Goal: Information Seeking & Learning: Learn about a topic

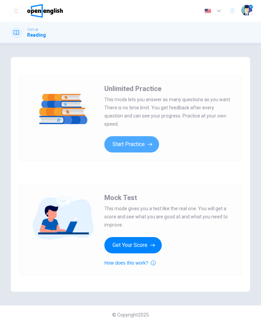
click at [142, 143] on button "Start Practice" at bounding box center [131, 144] width 55 height 16
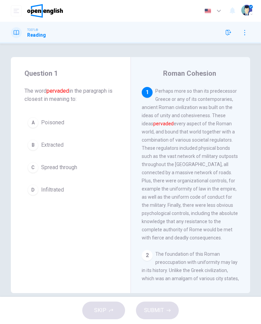
click at [23, 37] on div "TOEFL® Reading" at bounding box center [28, 32] width 35 height 11
click at [33, 32] on h1 "Reading" at bounding box center [36, 34] width 19 height 5
click at [242, 33] on icon "button" at bounding box center [244, 32] width 5 height 5
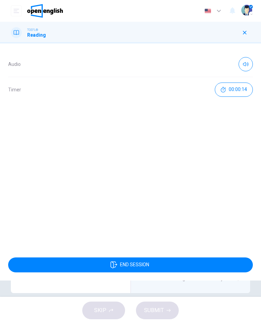
click at [250, 32] on button "button" at bounding box center [244, 32] width 11 height 11
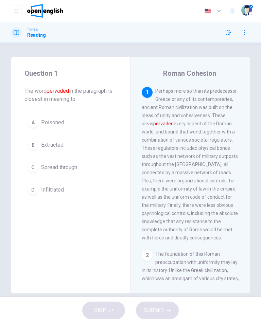
click at [34, 192] on div "D" at bounding box center [32, 189] width 11 height 11
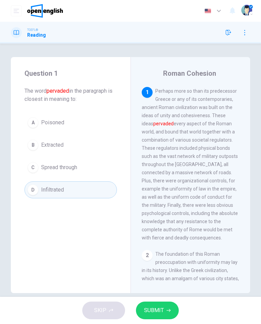
click at [155, 318] on button "SUBMIT" at bounding box center [157, 310] width 43 height 18
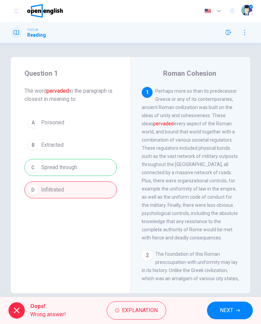
click at [151, 310] on span "Explanation" at bounding box center [140, 311] width 36 height 10
click at [236, 314] on button "NEXT" at bounding box center [230, 310] width 46 height 18
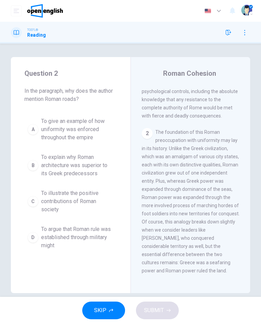
scroll to position [124, 0]
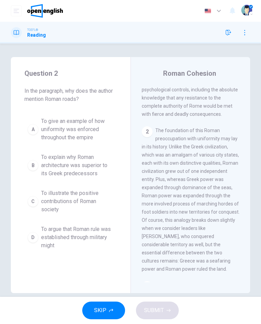
click at [67, 161] on span "To explain why Roman architecture was superior to its Greek predecessors" at bounding box center [77, 165] width 73 height 24
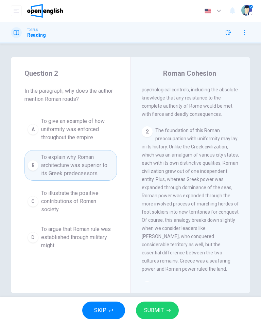
click at [162, 311] on span "SUBMIT" at bounding box center [154, 311] width 20 height 10
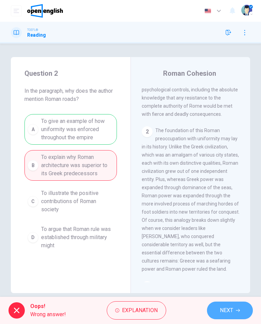
click at [224, 309] on span "NEXT" at bounding box center [226, 311] width 13 height 10
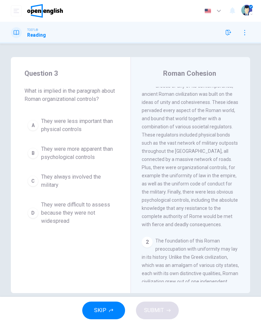
scroll to position [0, 0]
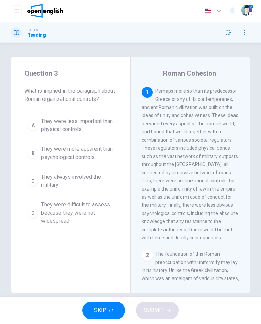
click at [92, 127] on span "They were less important than physical controls" at bounding box center [77, 125] width 73 height 16
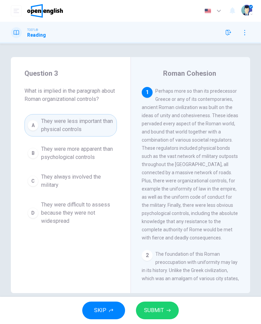
click at [73, 123] on span "They were less important than physical controls" at bounding box center [77, 125] width 73 height 16
click at [154, 309] on span "SUBMIT" at bounding box center [154, 311] width 20 height 10
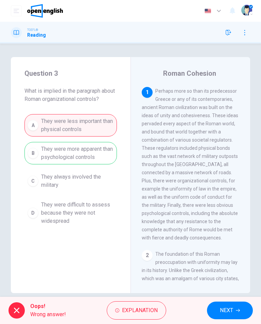
click at [258, 304] on div "Oops! Wrong answer! Explanation NEXT" at bounding box center [130, 310] width 261 height 27
click at [225, 307] on span "NEXT" at bounding box center [226, 311] width 13 height 10
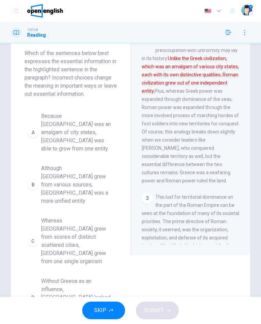
scroll to position [37, 0]
click at [88, 116] on span "Because Greece was an amalgam of city states, Rome was able to grow from one en…" at bounding box center [77, 132] width 73 height 41
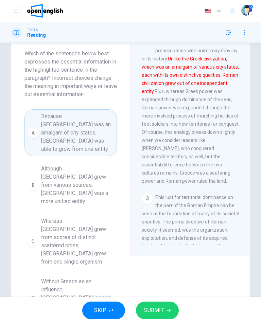
click at [155, 311] on span "SUBMIT" at bounding box center [154, 311] width 20 height 10
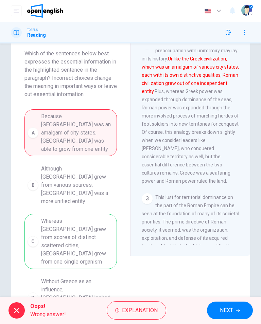
click at [231, 315] on button "NEXT" at bounding box center [230, 310] width 46 height 18
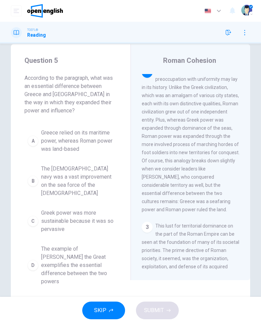
scroll to position [163, 0]
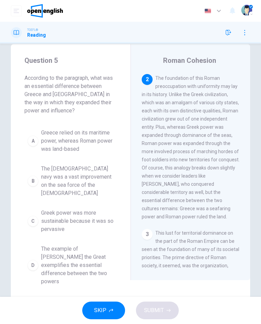
click at [77, 140] on span "Greece relied on its maritime power, whereas Roman power was land-based" at bounding box center [77, 141] width 73 height 24
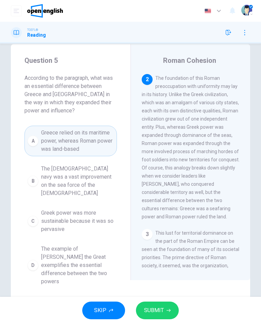
click at [166, 305] on button "SUBMIT" at bounding box center [157, 310] width 43 height 18
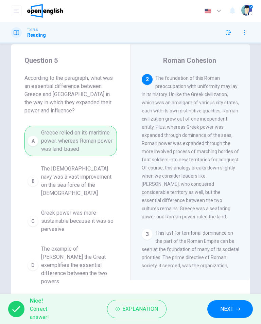
click at [229, 309] on span "NEXT" at bounding box center [226, 309] width 13 height 10
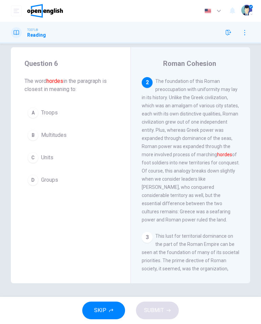
scroll to position [10, 0]
click at [30, 169] on div "A Troops B Multitudes C Units D Groups" at bounding box center [70, 146] width 92 height 84
click at [30, 160] on div "C" at bounding box center [32, 157] width 11 height 11
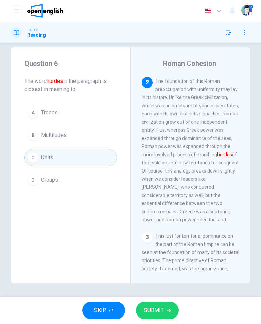
click at [153, 306] on span "SUBMIT" at bounding box center [154, 311] width 20 height 10
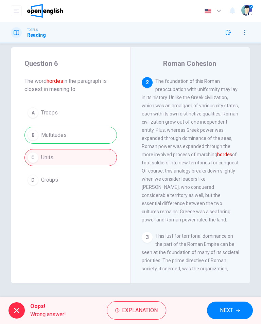
click at [230, 307] on span "NEXT" at bounding box center [226, 311] width 13 height 10
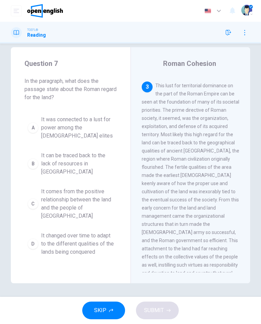
scroll to position [313, 0]
click at [225, 30] on icon "button" at bounding box center [227, 32] width 5 height 5
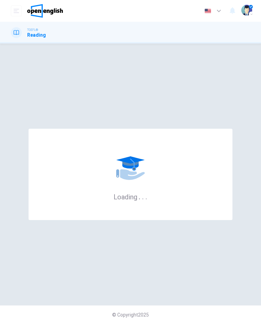
scroll to position [0, 0]
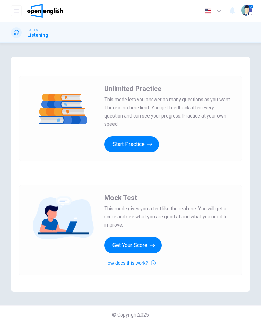
click at [121, 140] on button "Start Practice" at bounding box center [131, 144] width 55 height 16
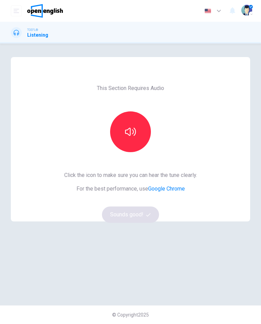
click at [135, 136] on icon "button" at bounding box center [130, 131] width 11 height 11
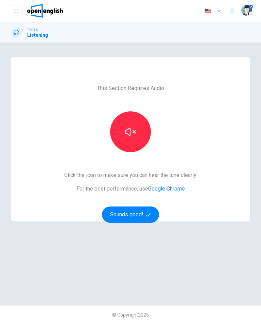
click at [145, 214] on button "Sounds good!" at bounding box center [130, 214] width 57 height 16
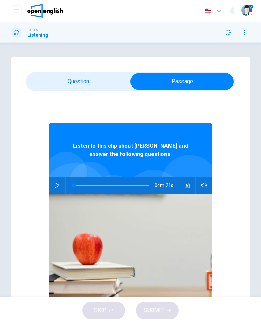
click at [55, 185] on icon "button" at bounding box center [57, 185] width 5 height 5
click at [60, 184] on button "button" at bounding box center [57, 185] width 11 height 16
click at [58, 186] on icon "button" at bounding box center [57, 185] width 5 height 5
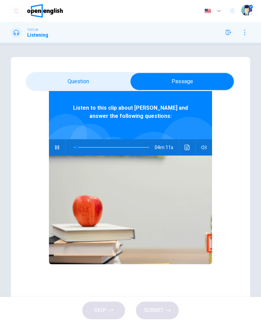
scroll to position [38, 0]
click at [191, 148] on button "Click to see the audio transcription" at bounding box center [187, 147] width 11 height 16
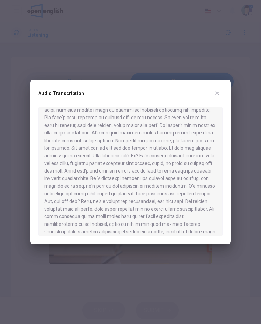
scroll to position [219, 0]
click at [219, 91] on icon "button" at bounding box center [216, 93] width 5 height 5
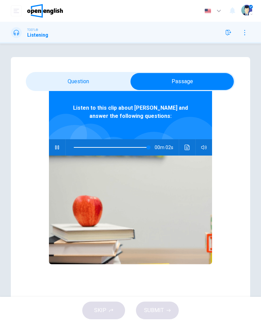
type input "***"
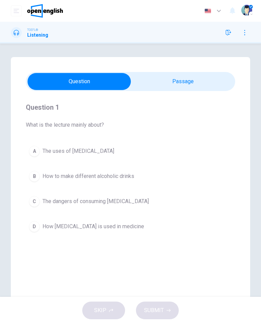
scroll to position [0, 0]
click at [90, 157] on button "A The uses of [MEDICAL_DATA]" at bounding box center [130, 151] width 209 height 17
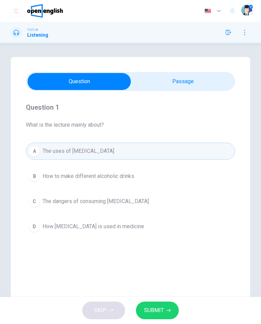
click at [157, 311] on span "SUBMIT" at bounding box center [154, 311] width 20 height 10
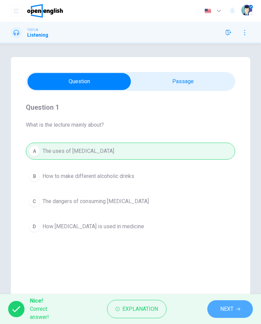
click at [230, 312] on span "NEXT" at bounding box center [226, 309] width 13 height 10
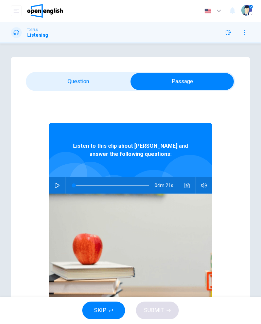
click at [189, 182] on button "Click to see the audio transcription" at bounding box center [187, 185] width 11 height 16
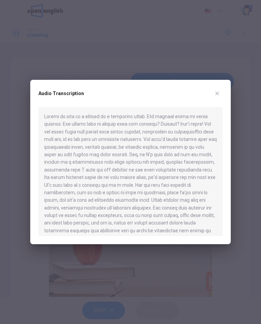
click at [222, 92] on button "button" at bounding box center [216, 93] width 11 height 11
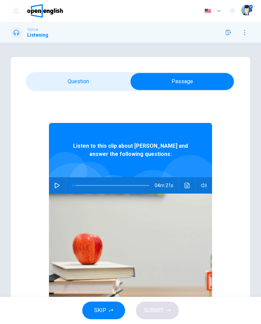
click at [187, 185] on icon "Click to see the audio transcription" at bounding box center [186, 185] width 5 height 5
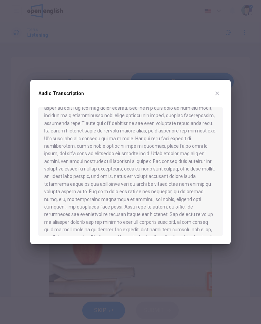
scroll to position [48, 0]
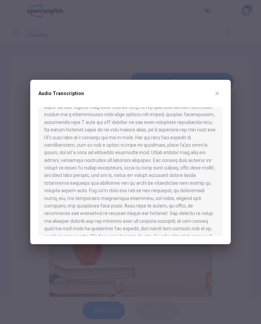
click at [218, 97] on button "button" at bounding box center [216, 93] width 11 height 11
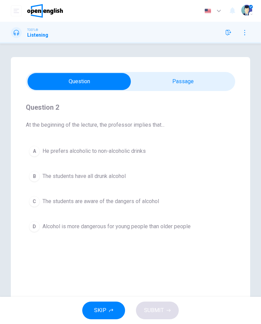
click at [155, 202] on span "The students are aware of the dangers of alcohol" at bounding box center [100, 201] width 116 height 8
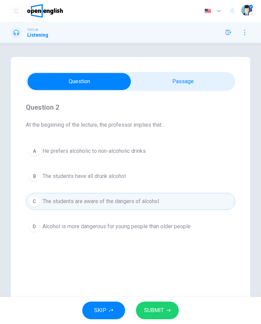
click at [158, 305] on button "SUBMIT" at bounding box center [157, 310] width 43 height 18
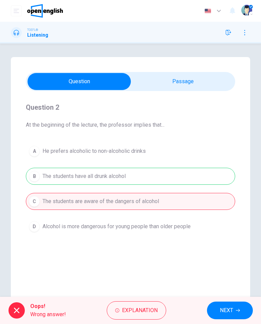
click at [225, 311] on span "NEXT" at bounding box center [226, 311] width 13 height 10
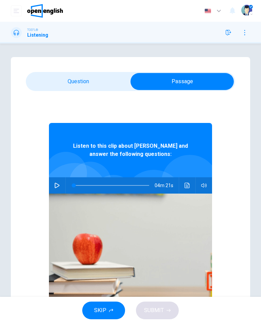
click at [184, 186] on icon "Click to see the audio transcription" at bounding box center [186, 185] width 5 height 5
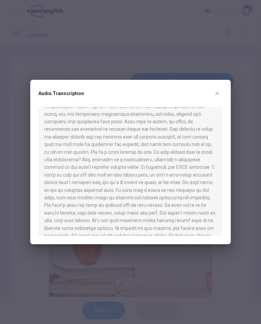
scroll to position [132, 0]
click at [216, 94] on icon "button" at bounding box center [216, 93] width 5 height 5
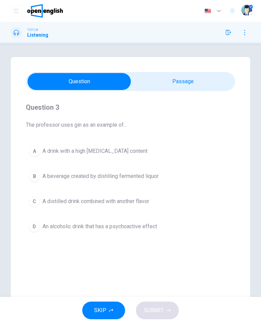
click at [143, 198] on span "A distilled drink combined with another flavor" at bounding box center [95, 201] width 107 height 8
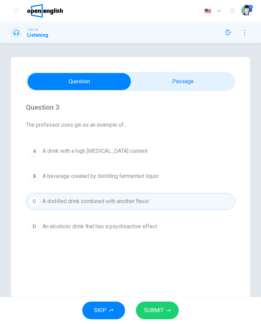
click at [152, 312] on span "SUBMIT" at bounding box center [154, 311] width 20 height 10
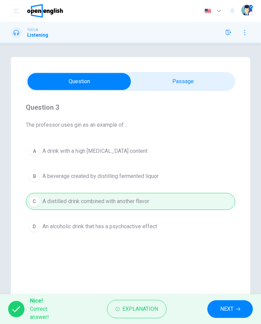
click at [229, 310] on span "NEXT" at bounding box center [226, 309] width 13 height 10
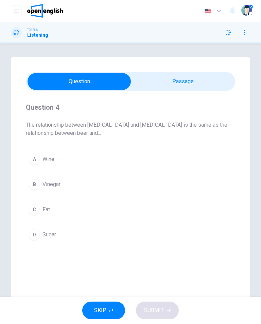
click at [84, 232] on button "D Sugar" at bounding box center [130, 234] width 209 height 17
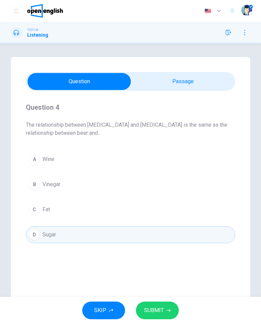
click at [150, 309] on span "SUBMIT" at bounding box center [154, 311] width 20 height 10
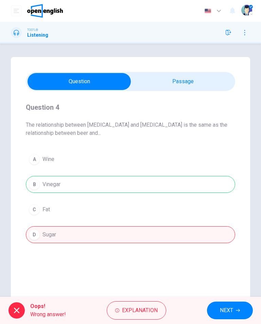
click at [229, 310] on span "NEXT" at bounding box center [226, 311] width 13 height 10
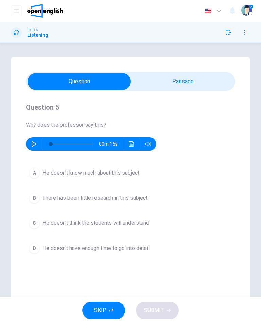
click at [37, 143] on button "button" at bounding box center [34, 144] width 11 height 14
type input "*"
click at [110, 253] on button "D He doesn't have enough time to go into detail" at bounding box center [130, 248] width 209 height 17
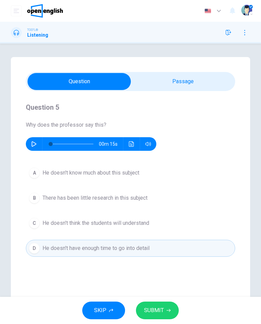
click at [151, 312] on span "SUBMIT" at bounding box center [154, 311] width 20 height 10
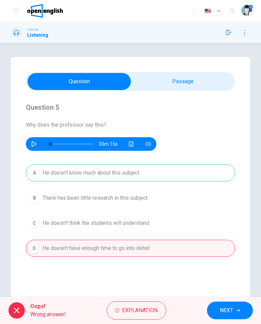
click at [224, 315] on button "NEXT" at bounding box center [230, 310] width 46 height 18
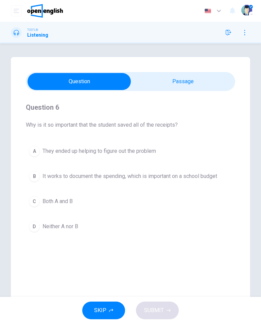
click at [99, 226] on button "D Neither A nor B" at bounding box center [130, 226] width 209 height 17
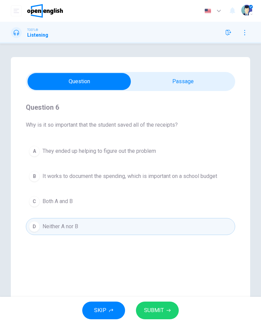
click at [153, 317] on button "SUBMIT" at bounding box center [157, 310] width 43 height 18
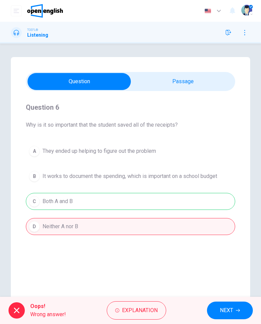
click at [226, 310] on span "NEXT" at bounding box center [226, 311] width 13 height 10
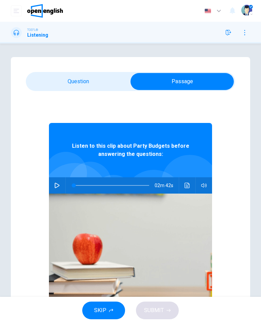
click at [55, 191] on button "button" at bounding box center [57, 185] width 11 height 16
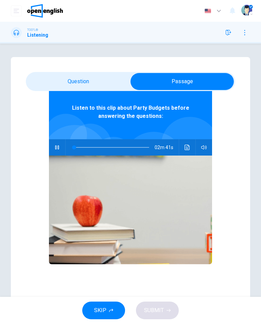
scroll to position [38, 0]
click at [187, 147] on icon "Click to see the audio transcription" at bounding box center [186, 147] width 5 height 5
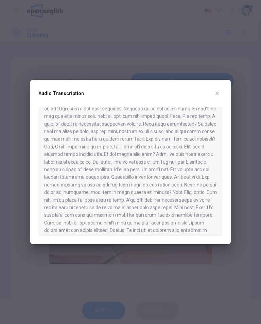
scroll to position [122, 0]
click at [218, 93] on icon "button" at bounding box center [216, 93] width 5 height 5
type input "**"
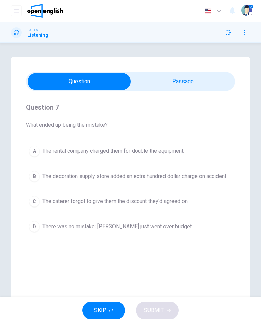
scroll to position [0, 0]
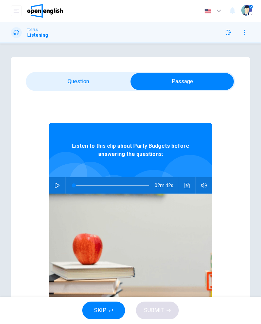
click at [186, 187] on icon "Click to see the audio transcription" at bounding box center [186, 185] width 5 height 5
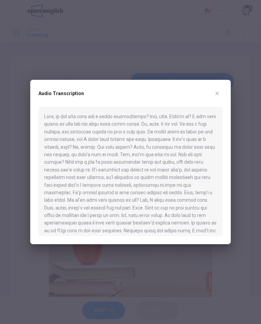
click at [222, 93] on button "button" at bounding box center [216, 93] width 11 height 11
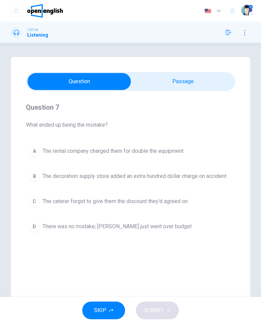
click at [140, 228] on span "There was no mistake; [PERSON_NAME] just went over budget" at bounding box center [116, 226] width 149 height 8
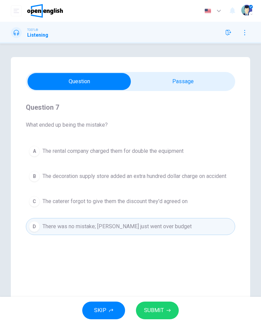
click at [153, 318] on button "SUBMIT" at bounding box center [157, 310] width 43 height 18
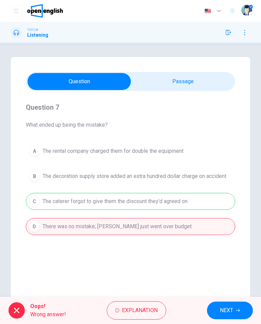
click at [230, 309] on span "NEXT" at bounding box center [226, 311] width 13 height 10
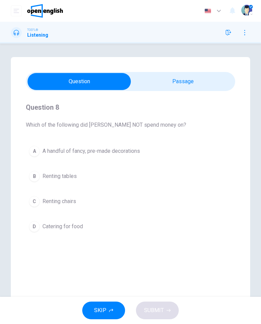
click at [105, 227] on button "D Catering for food" at bounding box center [130, 226] width 209 height 17
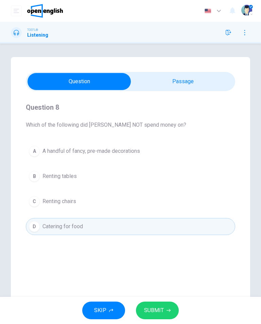
click at [153, 312] on span "SUBMIT" at bounding box center [154, 311] width 20 height 10
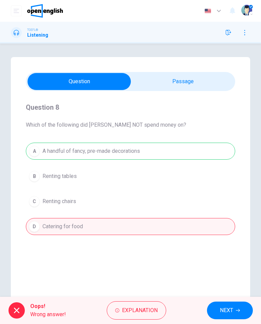
click at [227, 307] on span "NEXT" at bounding box center [226, 311] width 13 height 10
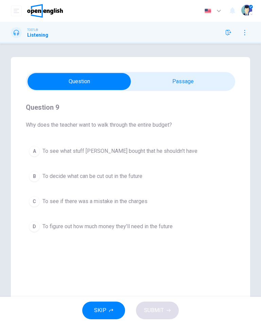
click at [175, 209] on button "C To see if there was a mistake in the charges" at bounding box center [130, 201] width 209 height 17
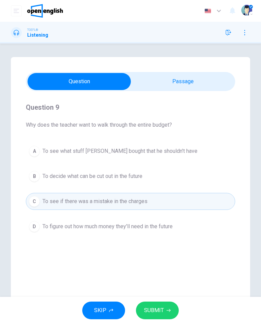
click at [158, 307] on span "SUBMIT" at bounding box center [154, 311] width 20 height 10
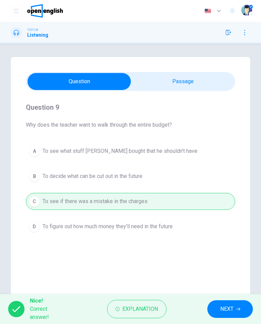
click at [233, 309] on span "NEXT" at bounding box center [226, 309] width 13 height 10
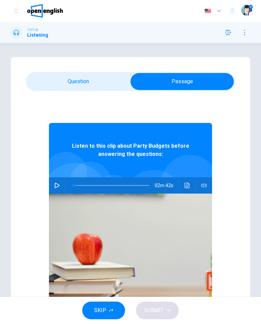
click at [189, 185] on icon "Click to see the audio transcription" at bounding box center [186, 185] width 5 height 5
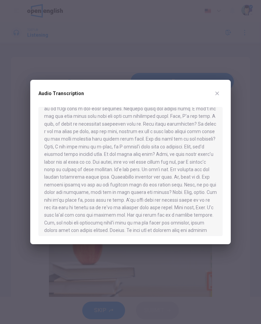
scroll to position [122, 0]
click at [221, 96] on button "button" at bounding box center [216, 93] width 11 height 11
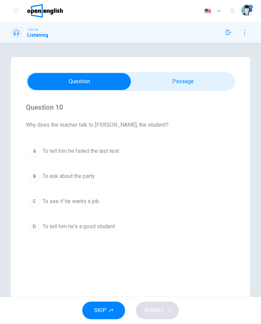
click at [138, 168] on button "B To ask about the party" at bounding box center [130, 176] width 209 height 17
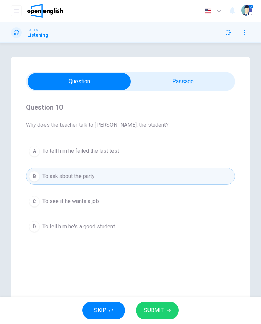
click at [162, 310] on span "SUBMIT" at bounding box center [154, 311] width 20 height 10
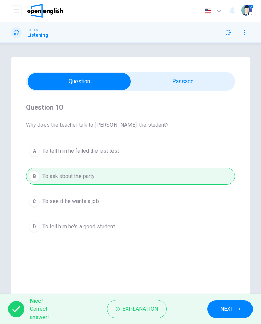
click at [214, 313] on button "NEXT" at bounding box center [229, 309] width 45 height 18
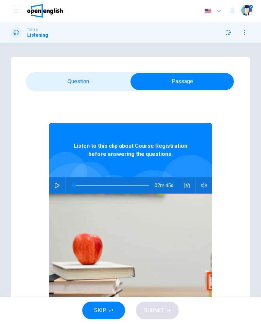
click at [56, 186] on icon "button" at bounding box center [56, 185] width 5 height 5
click at [189, 187] on icon "Click to see the audio transcription" at bounding box center [186, 185] width 5 height 5
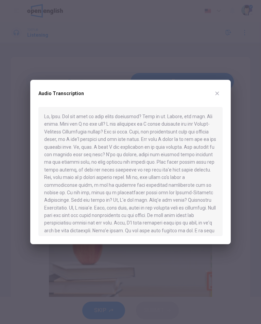
scroll to position [0, 0]
click at [220, 93] on button "button" at bounding box center [216, 93] width 11 height 11
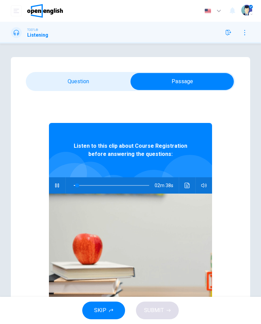
type input "*"
click at [232, 29] on button "button" at bounding box center [228, 32] width 11 height 11
